Goal: Transaction & Acquisition: Purchase product/service

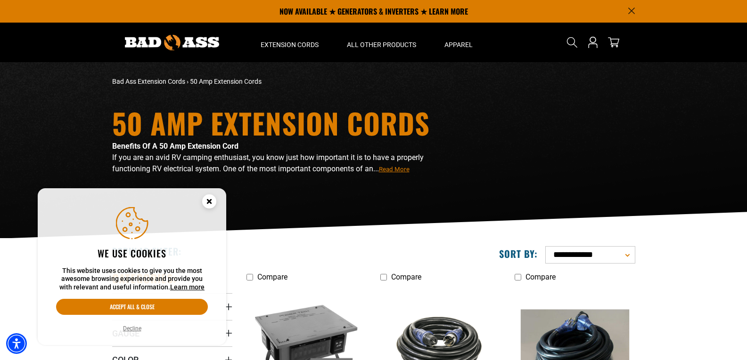
click at [212, 203] on circle "Cookie Consent" at bounding box center [209, 202] width 14 height 14
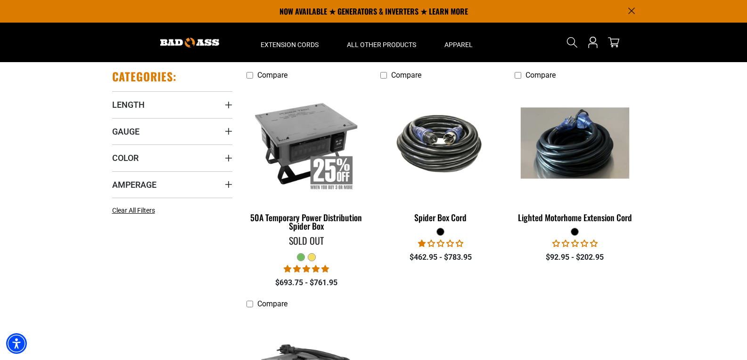
scroll to position [201, 0]
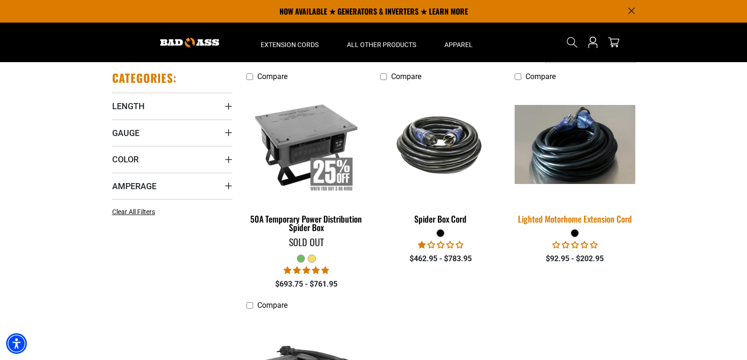
click at [570, 161] on img at bounding box center [575, 144] width 132 height 79
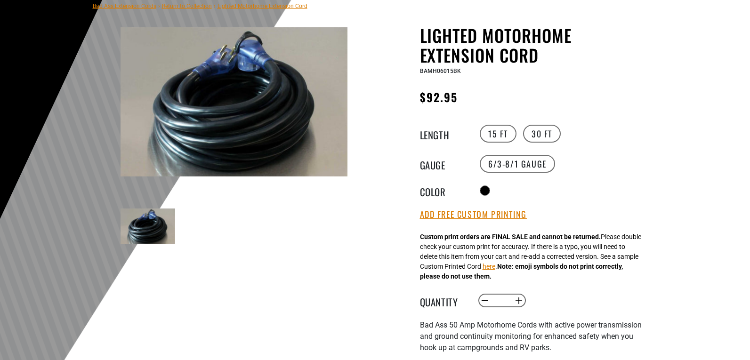
scroll to position [196, 0]
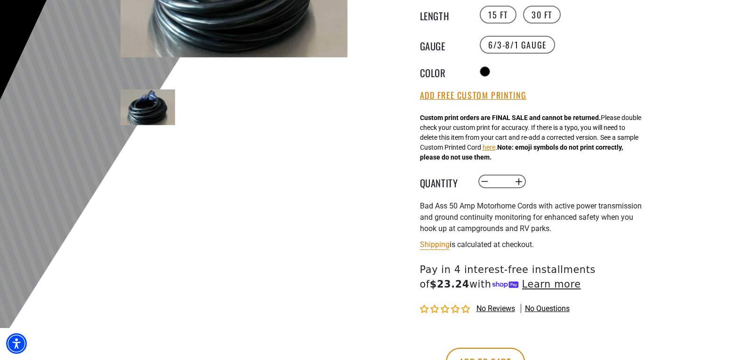
drag, startPoint x: 0, startPoint y: 0, endPoint x: 727, endPoint y: -41, distance: 728.5
